Goal: Check status

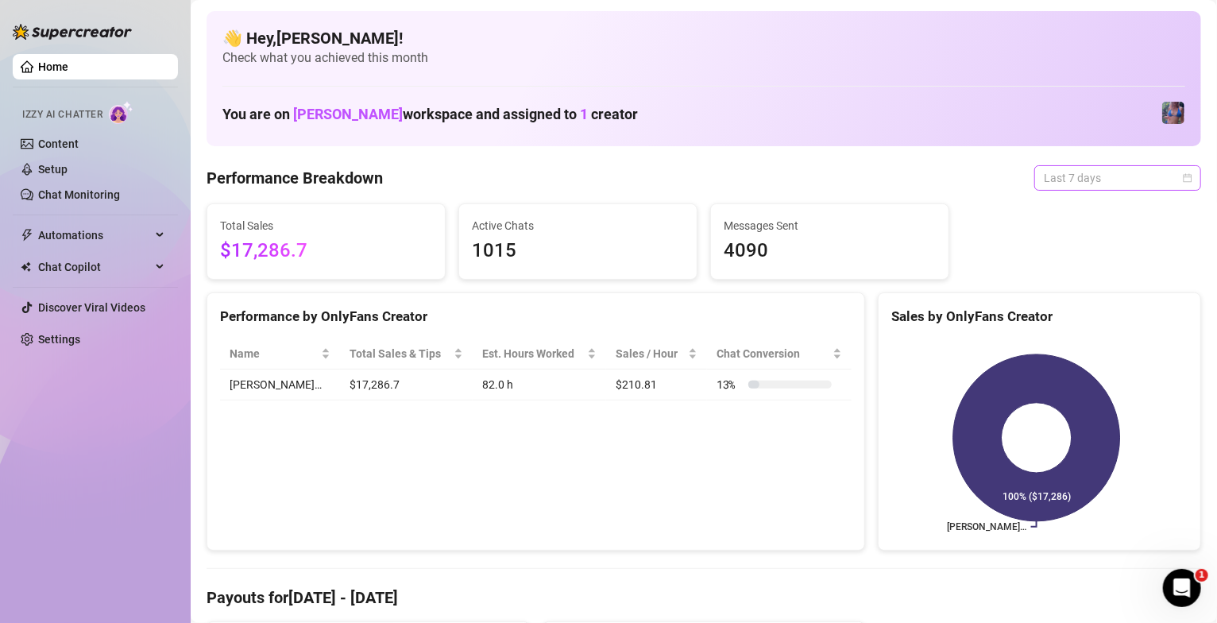
click at [1069, 184] on span "Last 7 days" at bounding box center [1118, 178] width 148 height 24
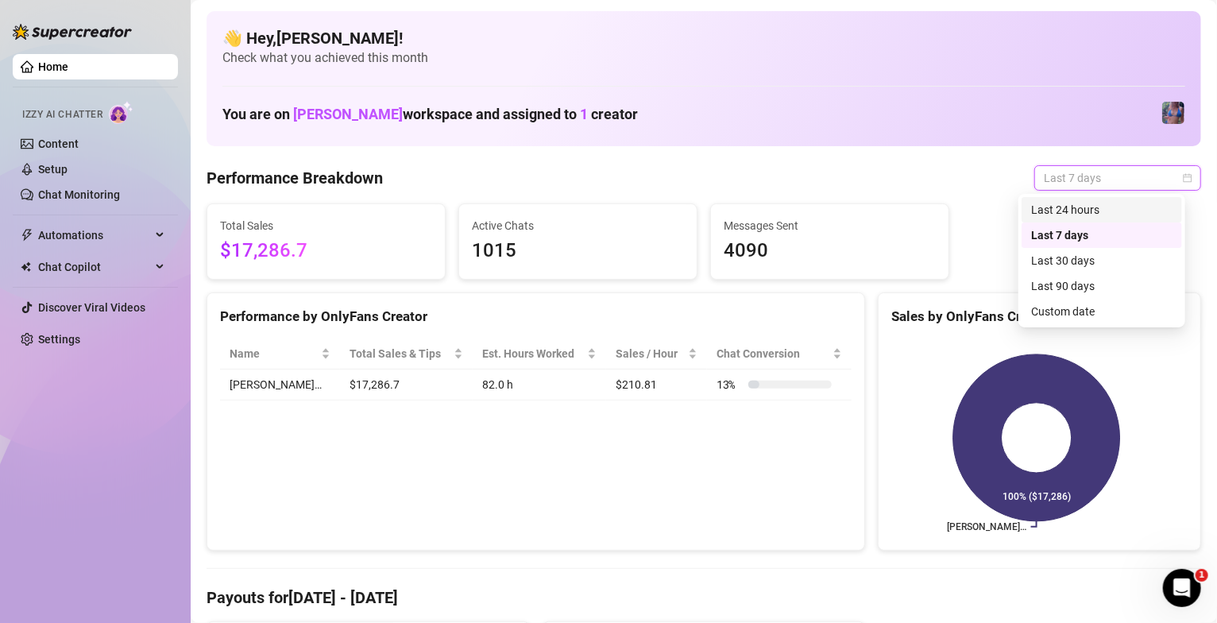
click at [884, 141] on div "👋 Hey, [PERSON_NAME] ! Check what you achieved this month You are on [PERSON_NA…" at bounding box center [704, 78] width 995 height 135
click at [1088, 182] on span "Last 7 days" at bounding box center [1118, 178] width 148 height 24
click at [1118, 275] on div "Last 90 days" at bounding box center [1102, 285] width 161 height 25
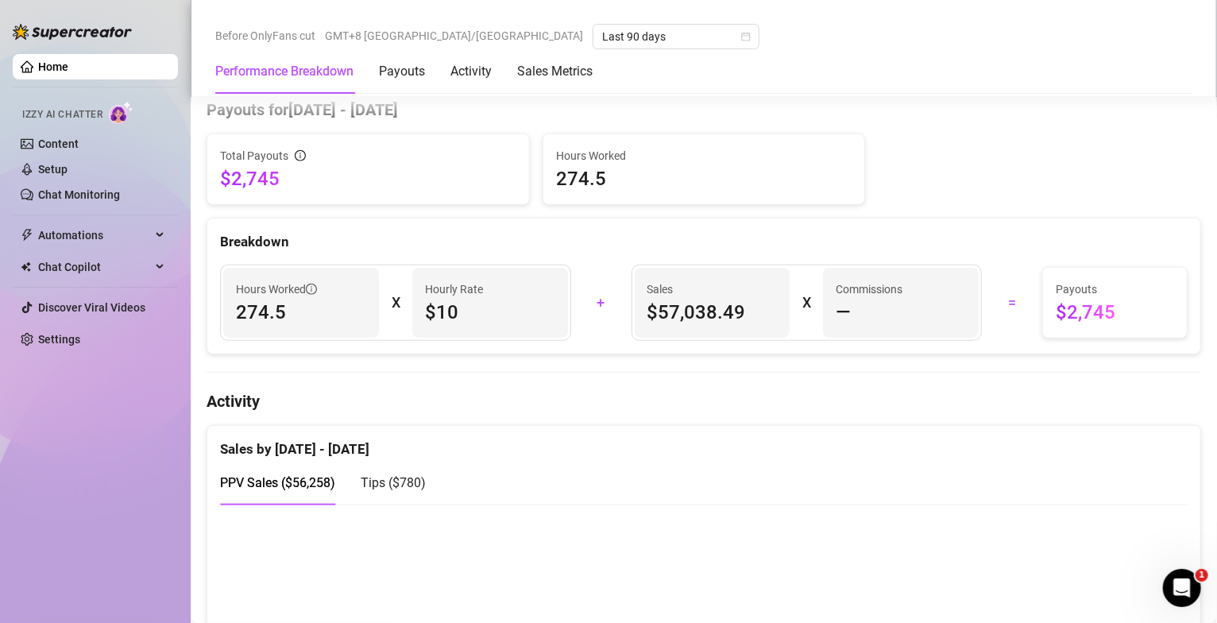
scroll to position [572, 0]
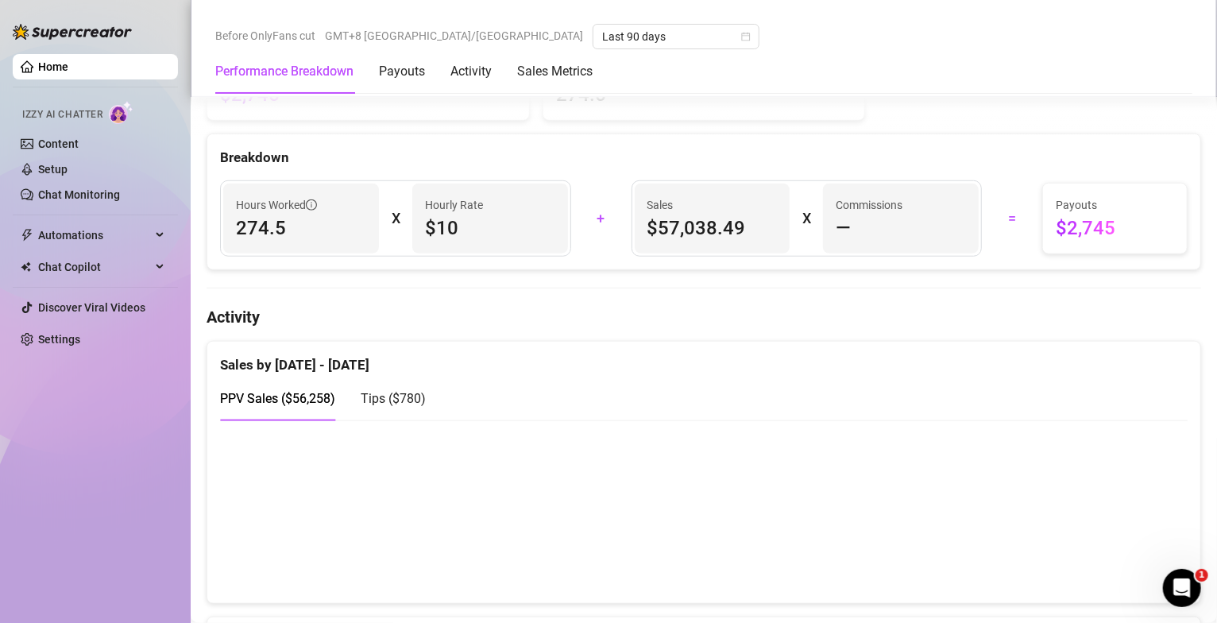
click at [842, 69] on div "Performance Breakdown Payouts Activity Sales Metrics" at bounding box center [703, 71] width 977 height 44
click at [984, 139] on div "Breakdown" at bounding box center [703, 151] width 993 height 34
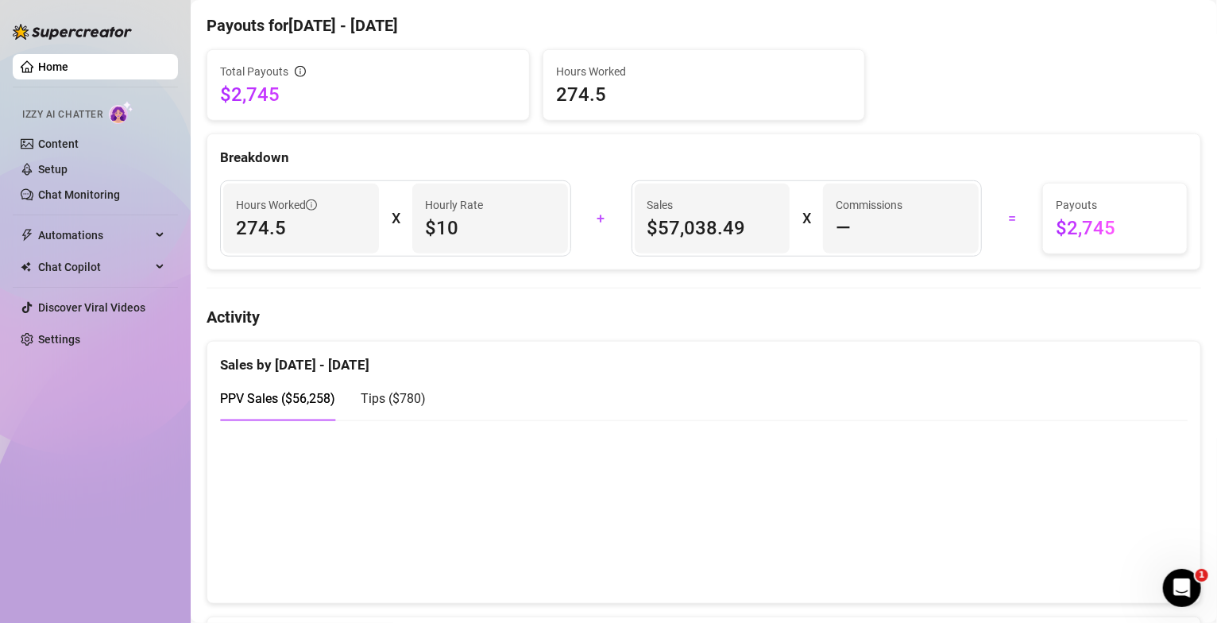
scroll to position [0, 0]
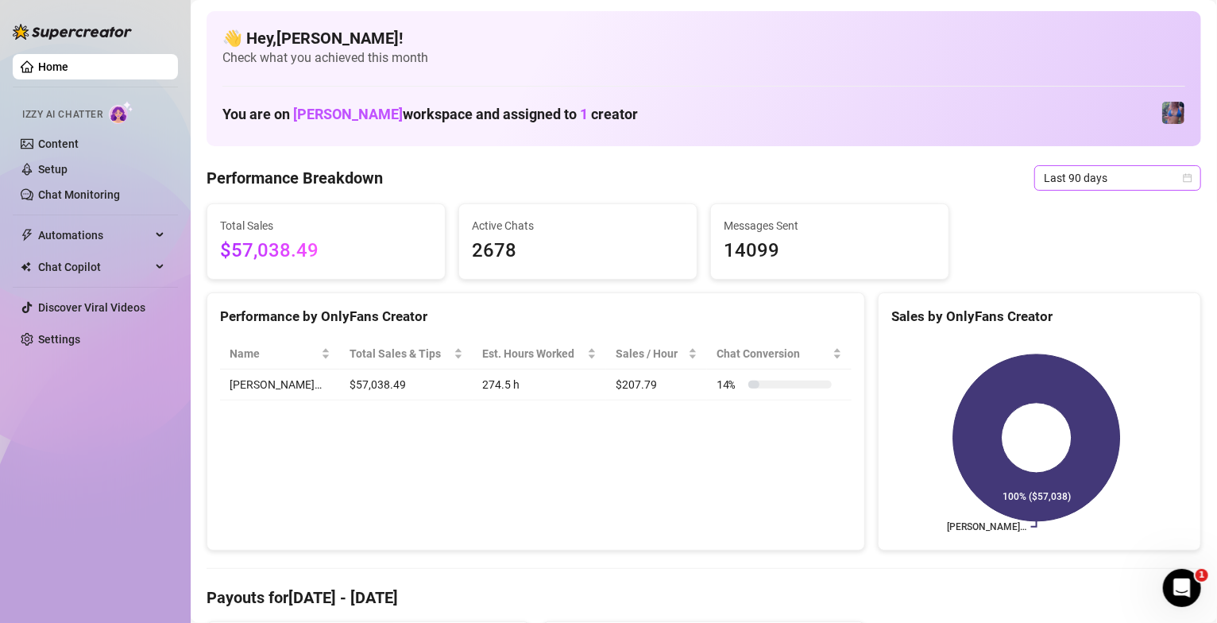
click at [1127, 176] on span "Last 90 days" at bounding box center [1118, 178] width 148 height 24
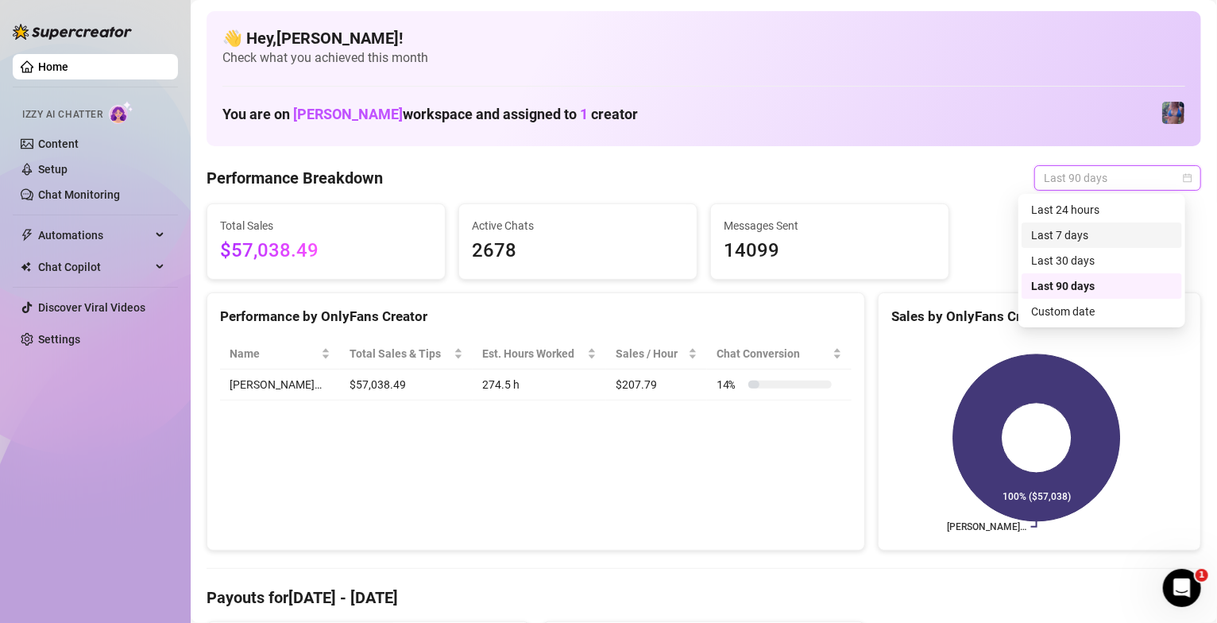
click at [1107, 239] on div "Last 7 days" at bounding box center [1101, 234] width 141 height 17
click at [1112, 178] on span "Last 7 days" at bounding box center [1118, 178] width 148 height 24
click at [1109, 269] on div "Last 30 days" at bounding box center [1102, 260] width 161 height 25
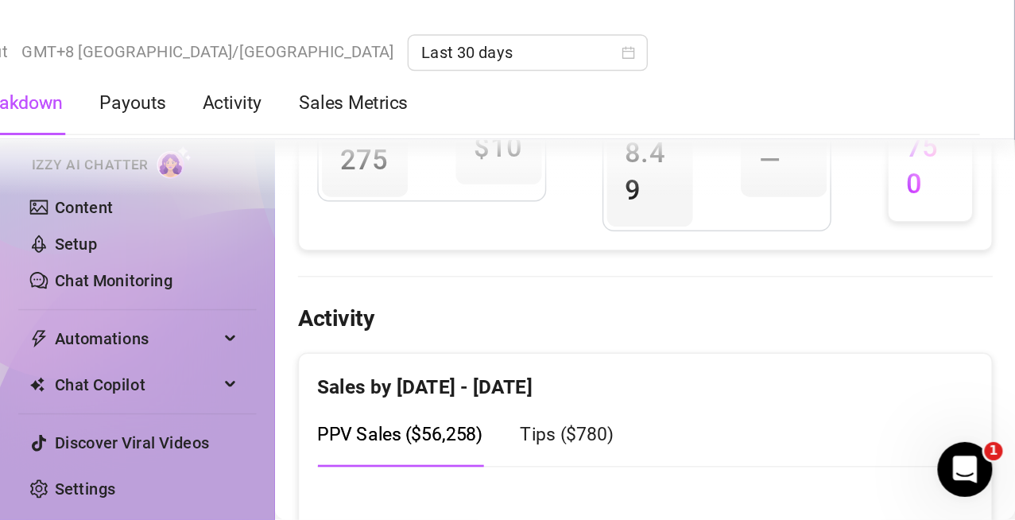
scroll to position [775, 0]
